Goal: Transaction & Acquisition: Book appointment/travel/reservation

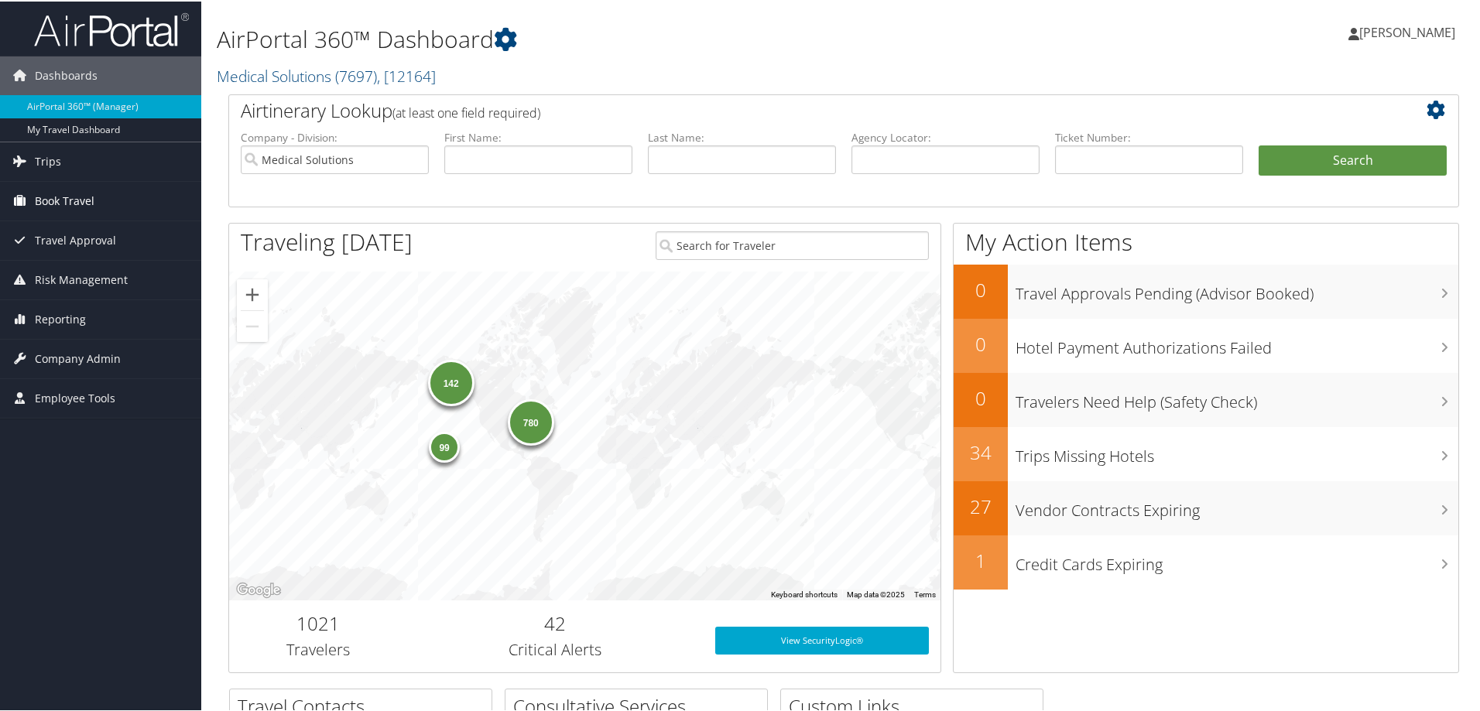
click at [67, 201] on span "Book Travel" at bounding box center [65, 199] width 60 height 39
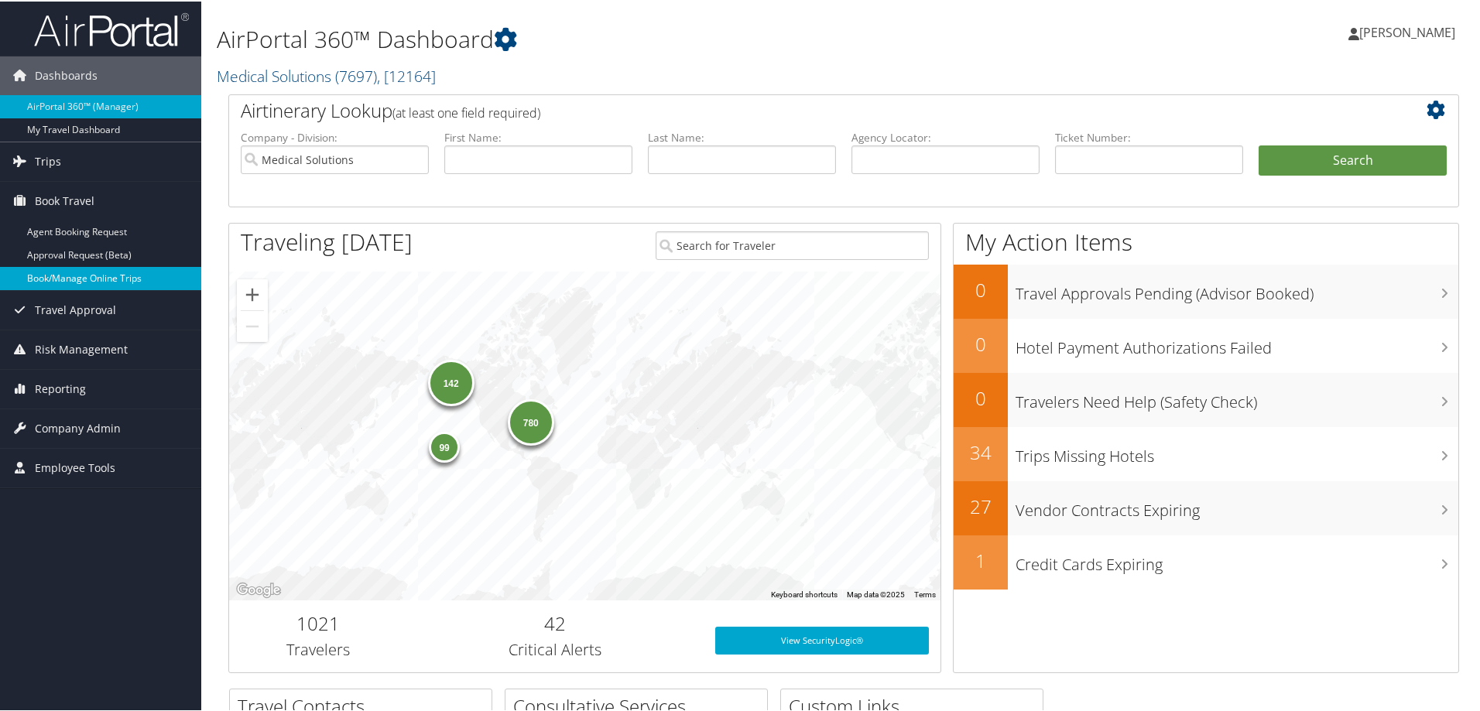
click at [84, 276] on link "Book/Manage Online Trips" at bounding box center [100, 276] width 201 height 23
